Goal: Find specific page/section: Find specific page/section

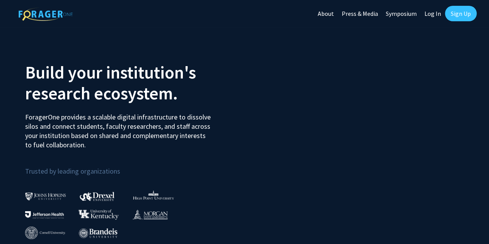
click at [314, 13] on link "About" at bounding box center [326, 13] width 24 height 27
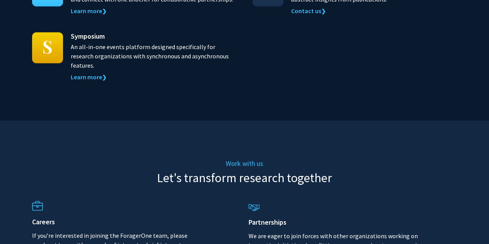
scroll to position [383, 0]
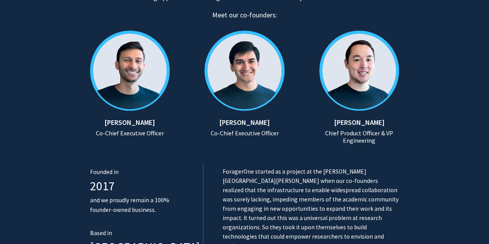
click at [247, 130] on h6 "Co-Chief Executive Officer" at bounding box center [245, 133] width 96 height 7
click at [250, 68] on img at bounding box center [245, 71] width 96 height 96
click at [251, 66] on img at bounding box center [245, 71] width 96 height 96
click at [275, 120] on h5 "[PERSON_NAME]" at bounding box center [245, 122] width 96 height 9
click at [244, 75] on img at bounding box center [245, 71] width 96 height 96
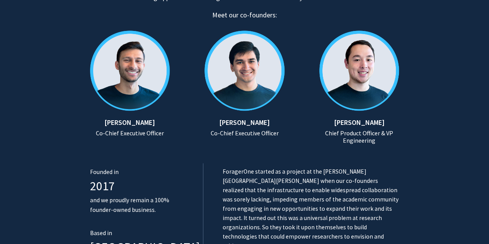
click at [264, 116] on img at bounding box center [245, 71] width 96 height 96
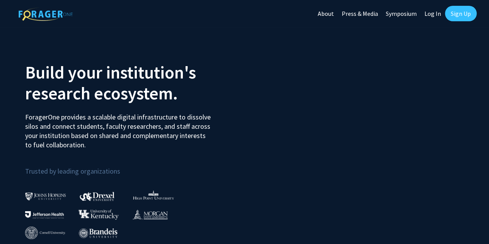
click at [328, 15] on link "About" at bounding box center [326, 13] width 24 height 27
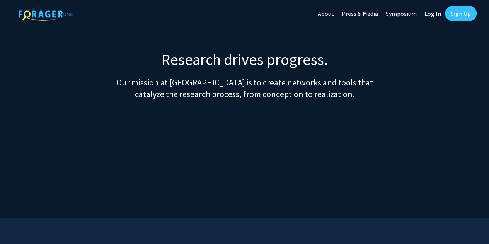
click at [328, 14] on link "About" at bounding box center [326, 13] width 24 height 27
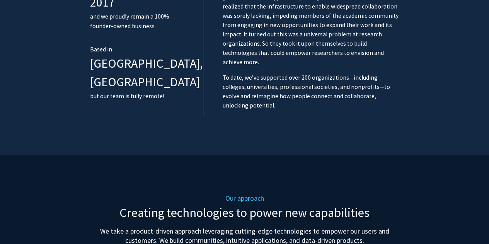
scroll to position [383, 0]
